Goal: Task Accomplishment & Management: Use online tool/utility

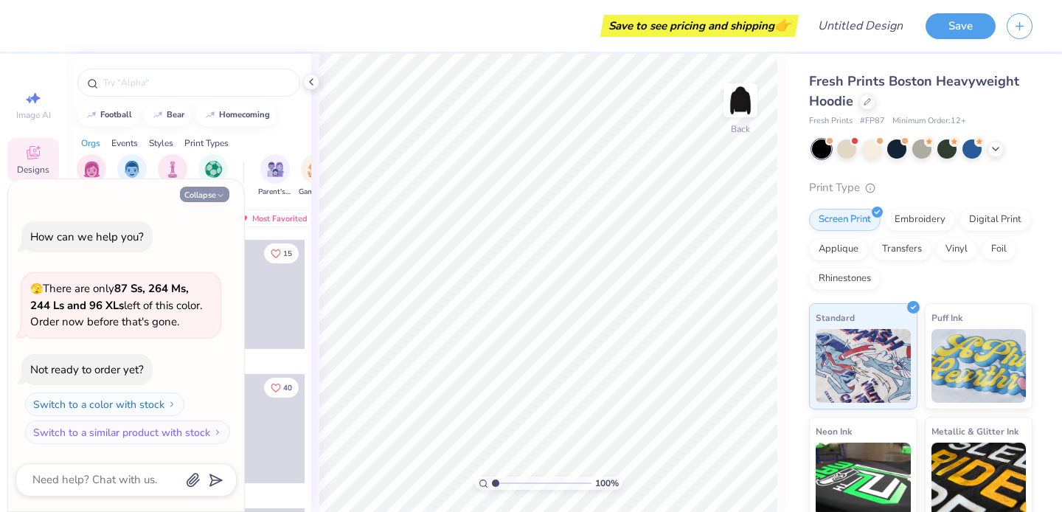
click at [205, 191] on button "Collapse" at bounding box center [204, 194] width 49 height 15
type textarea "x"
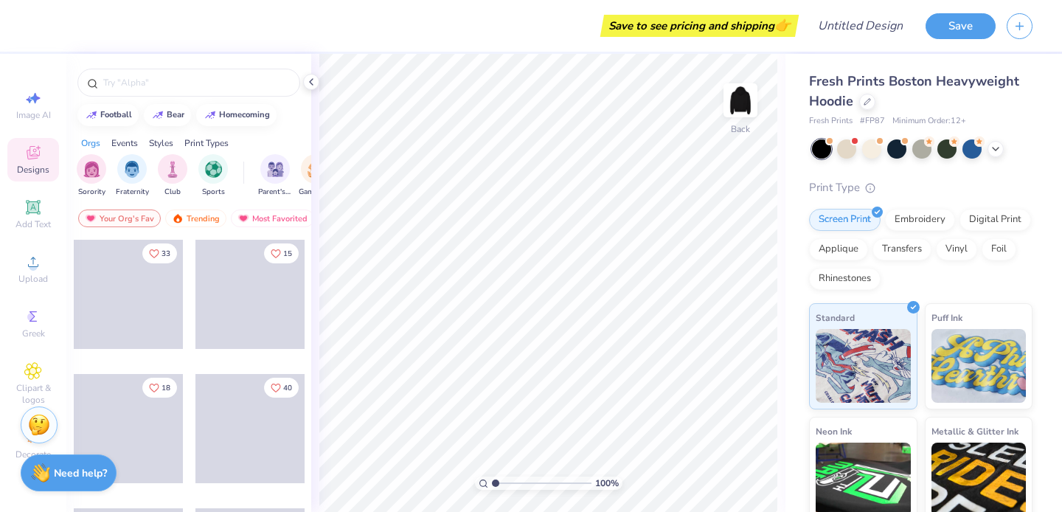
click at [40, 425] on img at bounding box center [39, 425] width 22 height 22
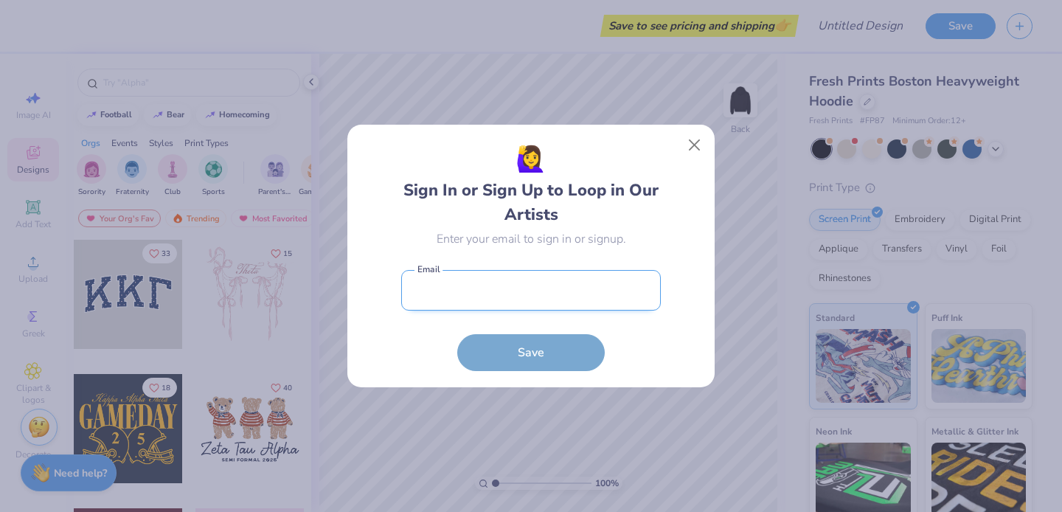
click at [405, 293] on input "email" at bounding box center [531, 290] width 260 height 41
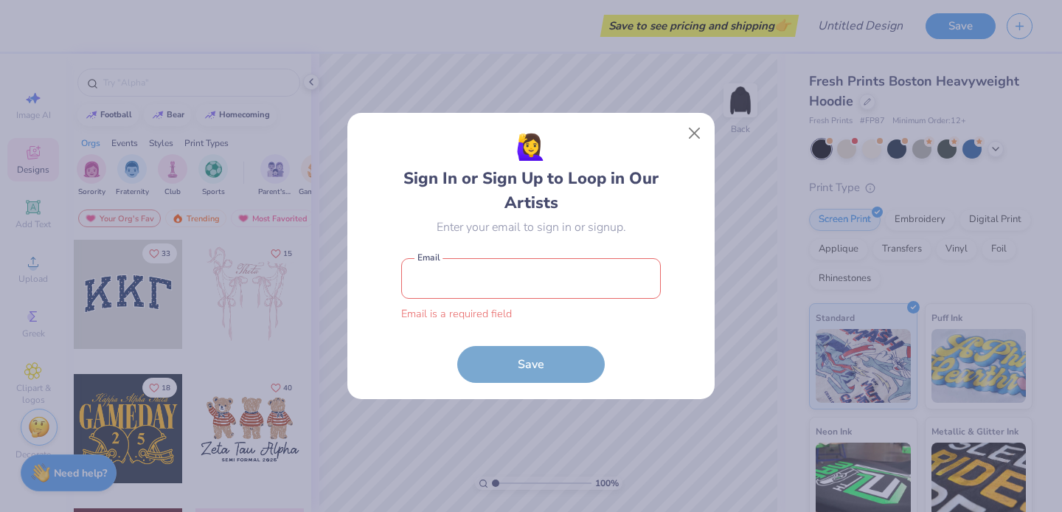
type input "[EMAIL_ADDRESS][DOMAIN_NAME]"
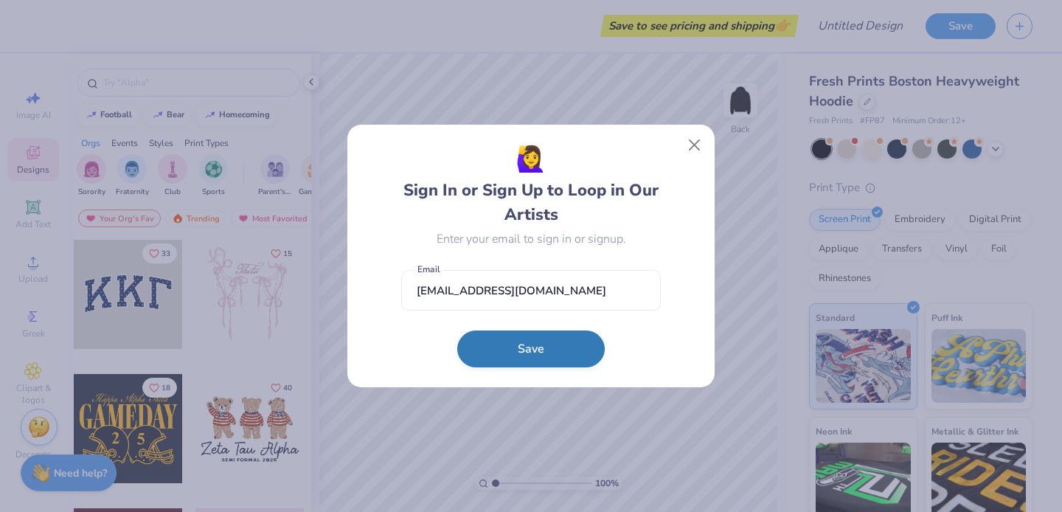
click at [551, 360] on button "Save" at bounding box center [530, 348] width 147 height 37
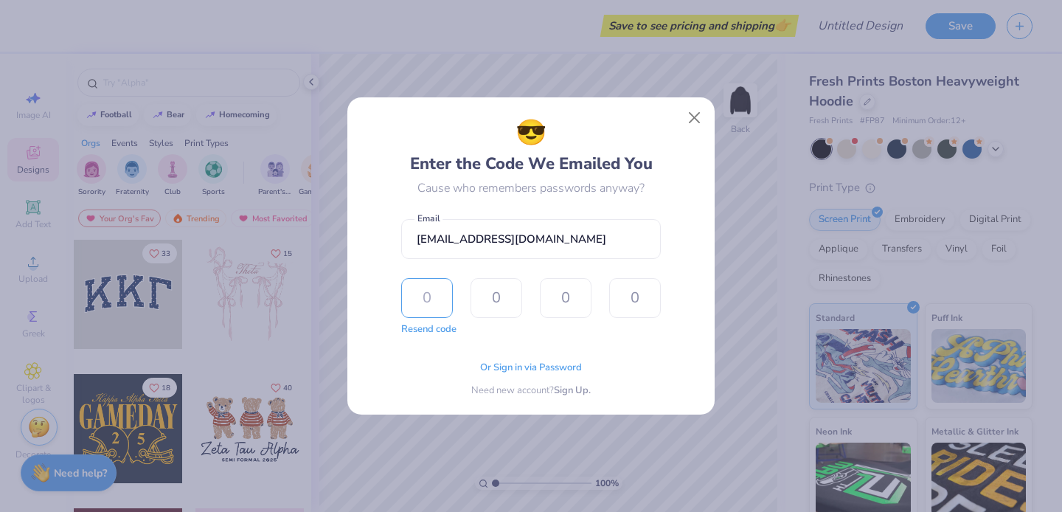
type input "7"
type input "1"
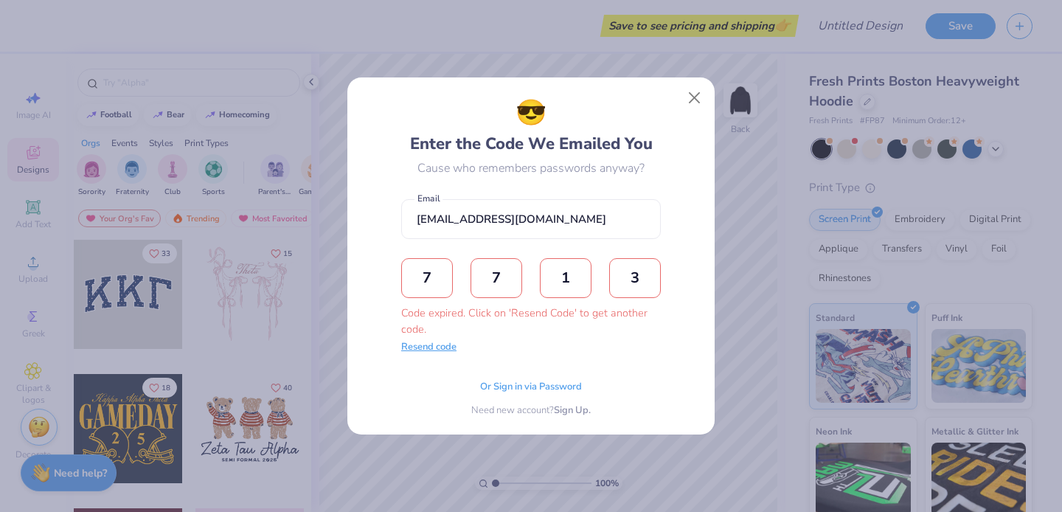
type input "3"
click at [440, 349] on button "Resend code" at bounding box center [428, 347] width 55 height 15
click at [432, 273] on input "text" at bounding box center [427, 278] width 52 height 40
type input "1"
type input "4"
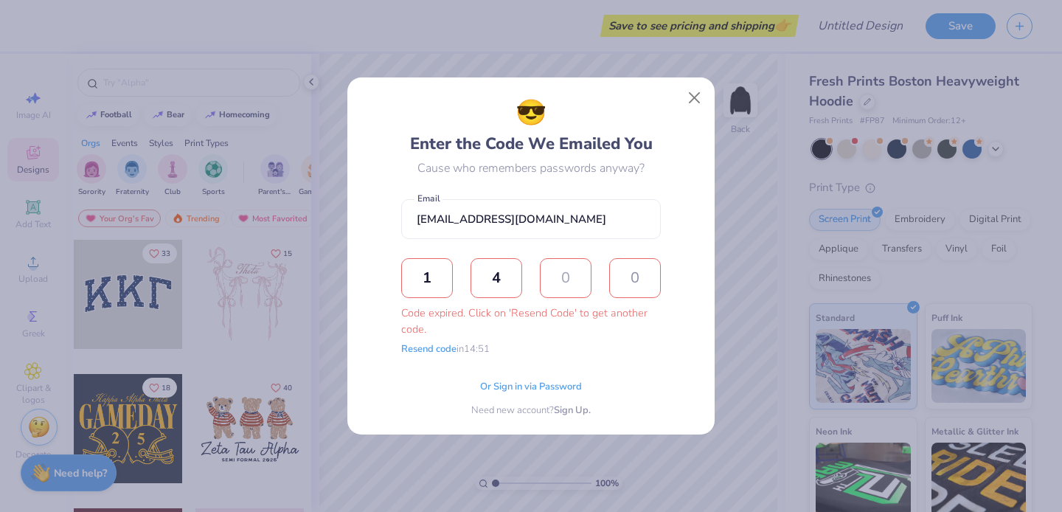
type input "0"
type input "3"
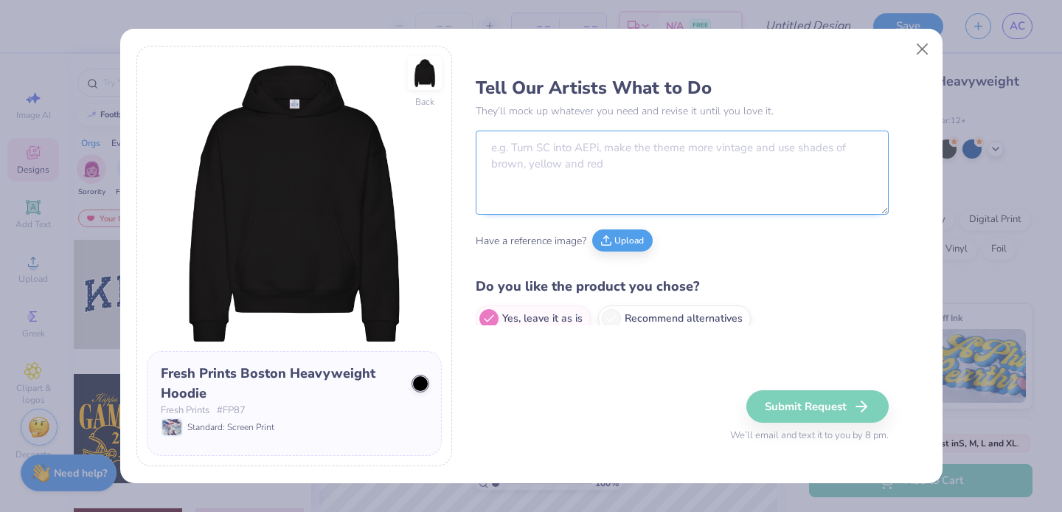
click at [531, 143] on textarea at bounding box center [682, 173] width 413 height 84
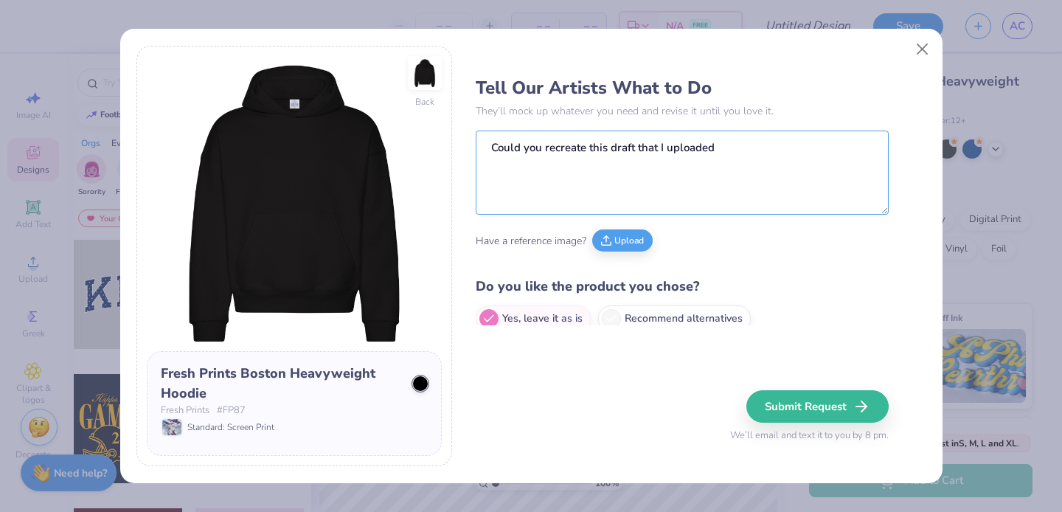
scroll to position [14, 0]
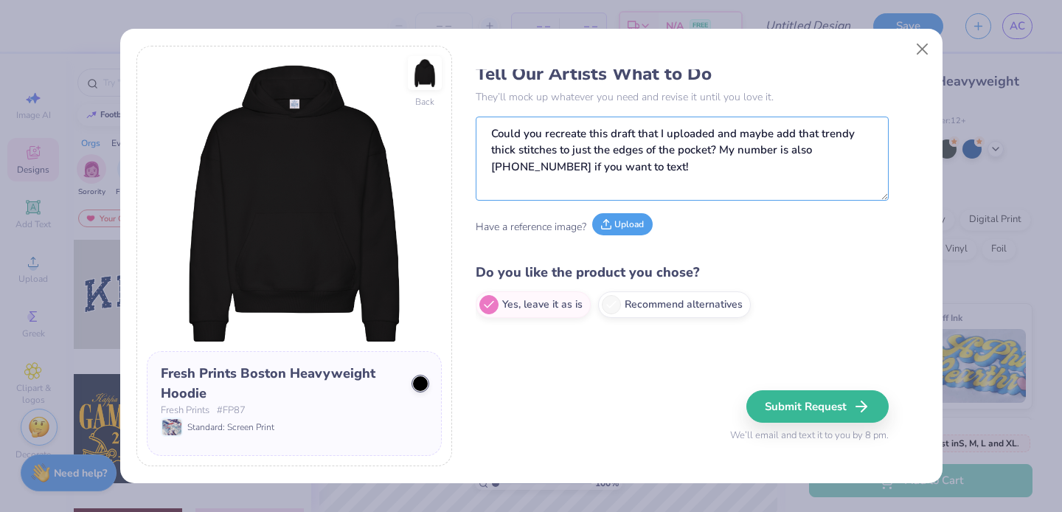
type textarea "Could you recreate this draft that I uploaded and maybe add that trendy thick s…"
click at [622, 221] on button "Upload" at bounding box center [622, 224] width 60 height 22
drag, startPoint x: 625, startPoint y: 169, endPoint x: 449, endPoint y: 132, distance: 180.1
click at [449, 132] on div "Back Fresh Prints Boston Heavyweight Hoodie Fresh Prints # FP87 Standard: Scree…" at bounding box center [530, 256] width 789 height 421
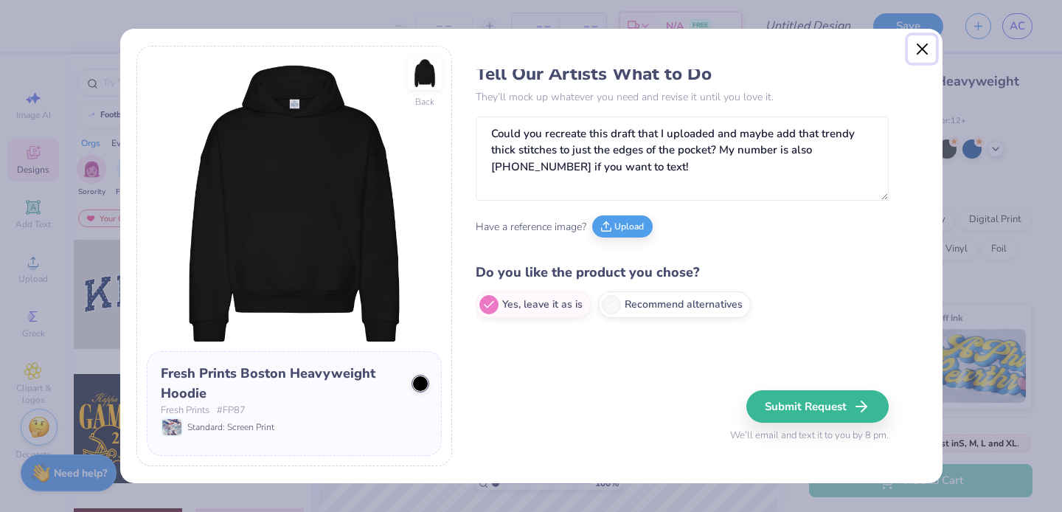
click at [919, 43] on button "Close" at bounding box center [922, 49] width 28 height 28
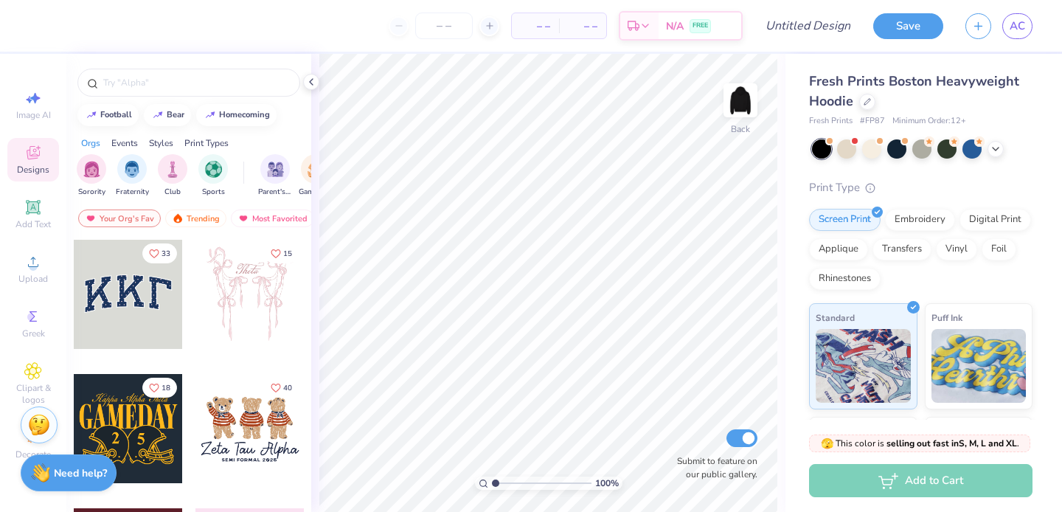
click at [36, 428] on img at bounding box center [39, 425] width 22 height 22
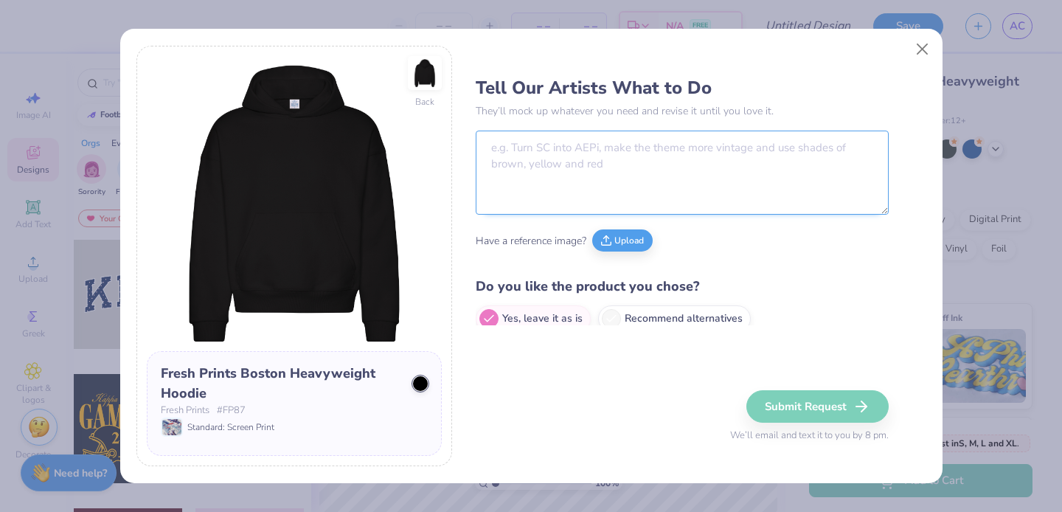
click at [575, 165] on textarea at bounding box center [682, 173] width 413 height 84
paste textarea "Could you recreate this draft that I uploaded and maybe add that trendy thick s…"
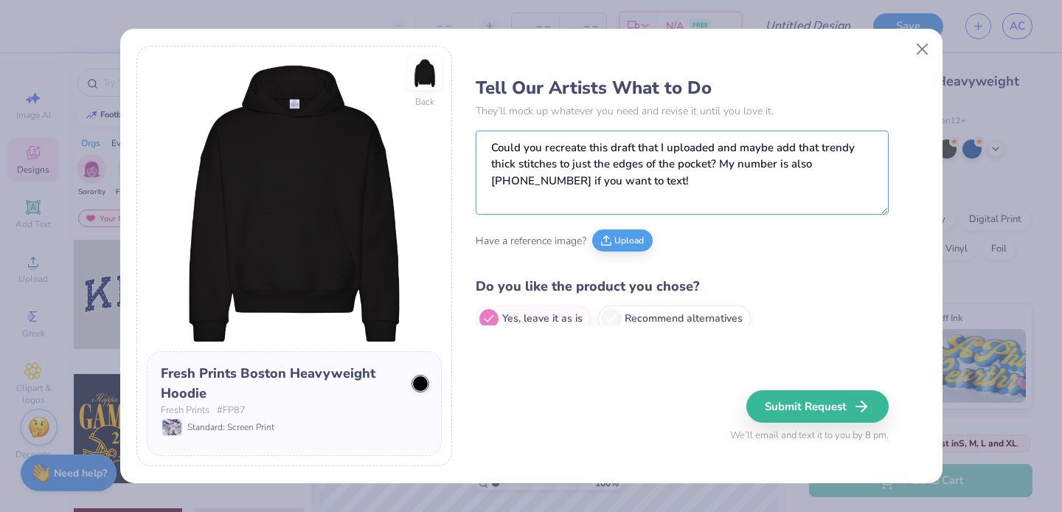
type textarea "Could you recreate this draft that I uploaded and maybe add that trendy thick s…"
click at [628, 226] on div "Have a reference image? Upload" at bounding box center [682, 240] width 413 height 41
click at [628, 236] on button "Upload" at bounding box center [622, 238] width 60 height 22
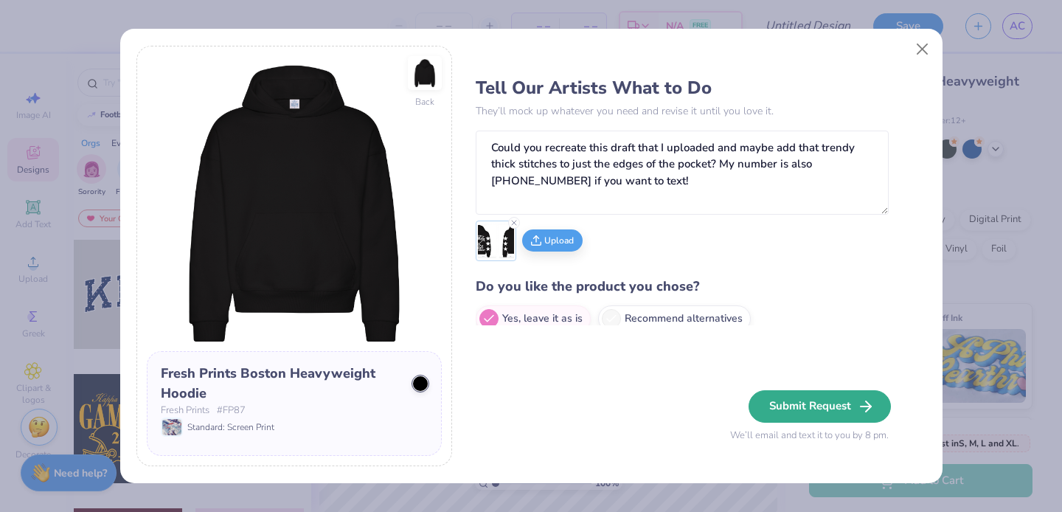
click at [809, 409] on button "Submit Request" at bounding box center [819, 406] width 142 height 32
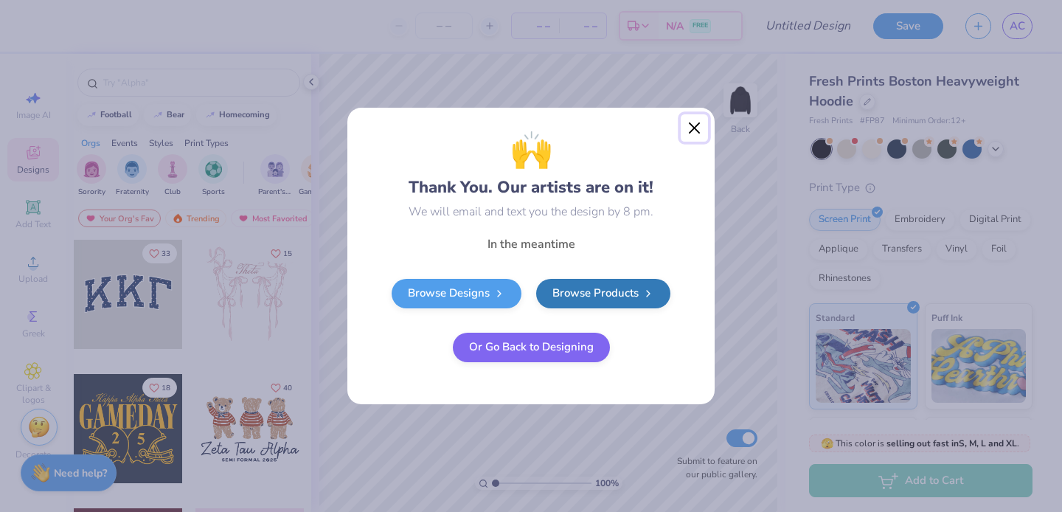
click at [696, 132] on button "Close" at bounding box center [695, 128] width 28 height 28
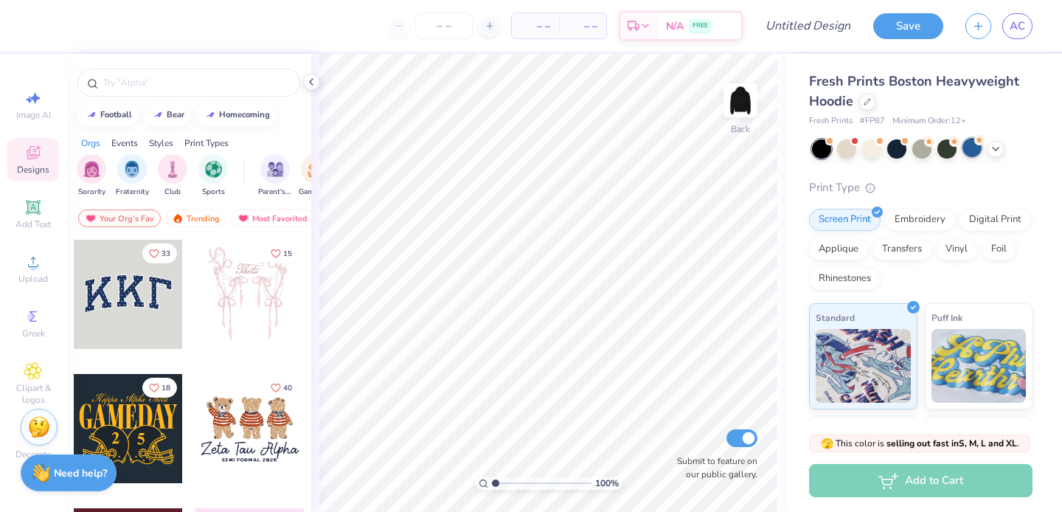
click at [972, 149] on div at bounding box center [971, 147] width 19 height 19
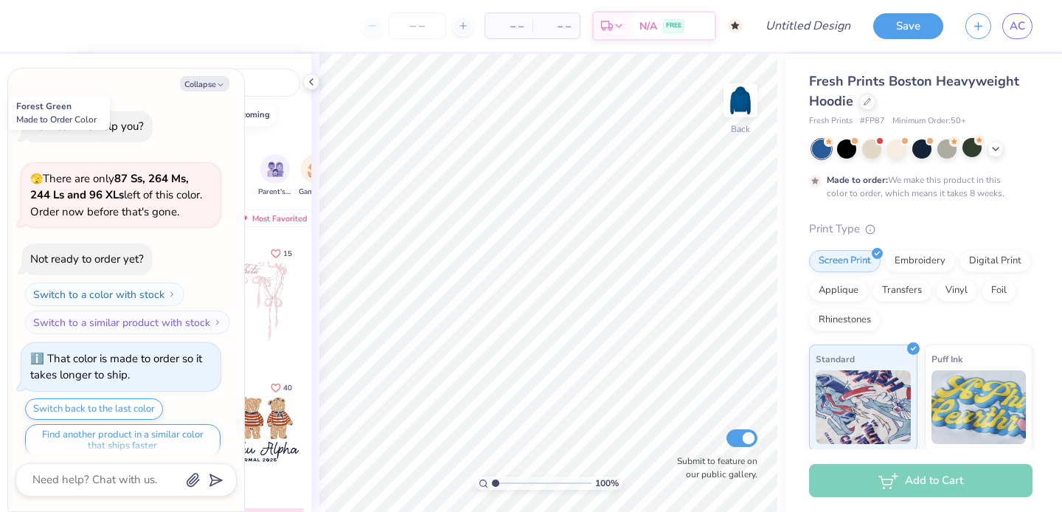
scroll to position [12, 0]
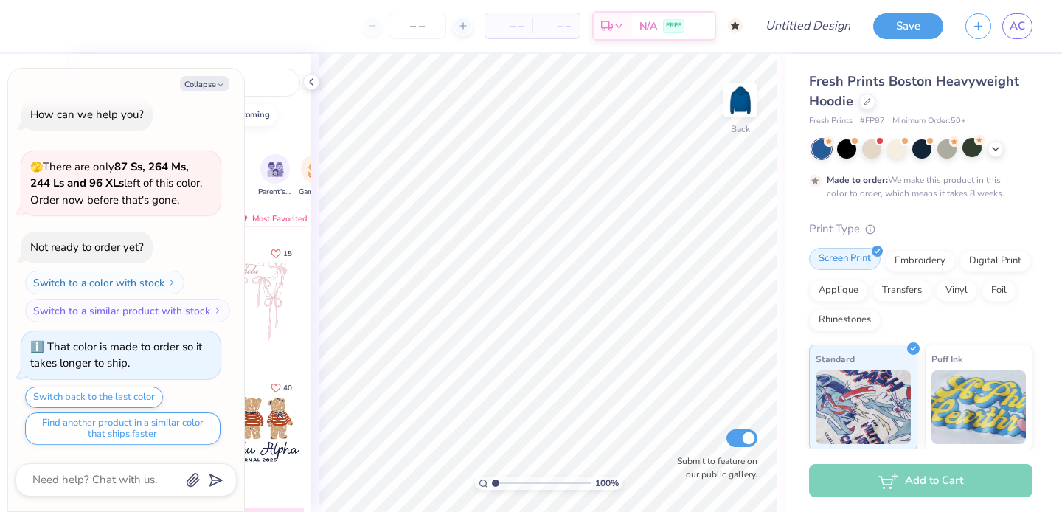
type textarea "x"
